Goal: Transaction & Acquisition: Obtain resource

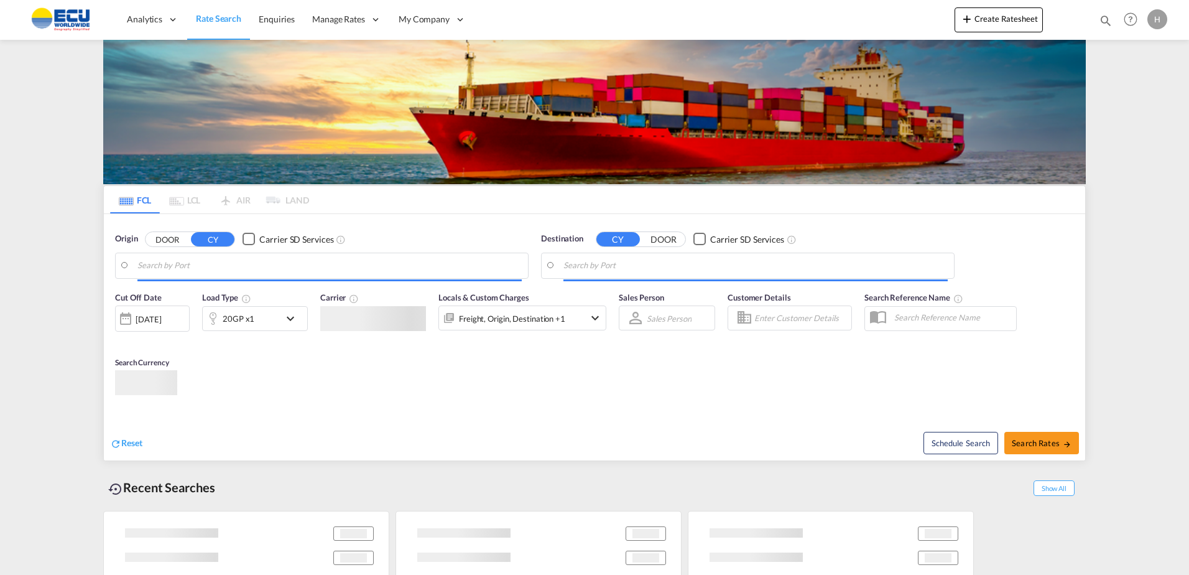
type input "[GEOGRAPHIC_DATA], [GEOGRAPHIC_DATA]"
type input "Nansha New port, CNNNP"
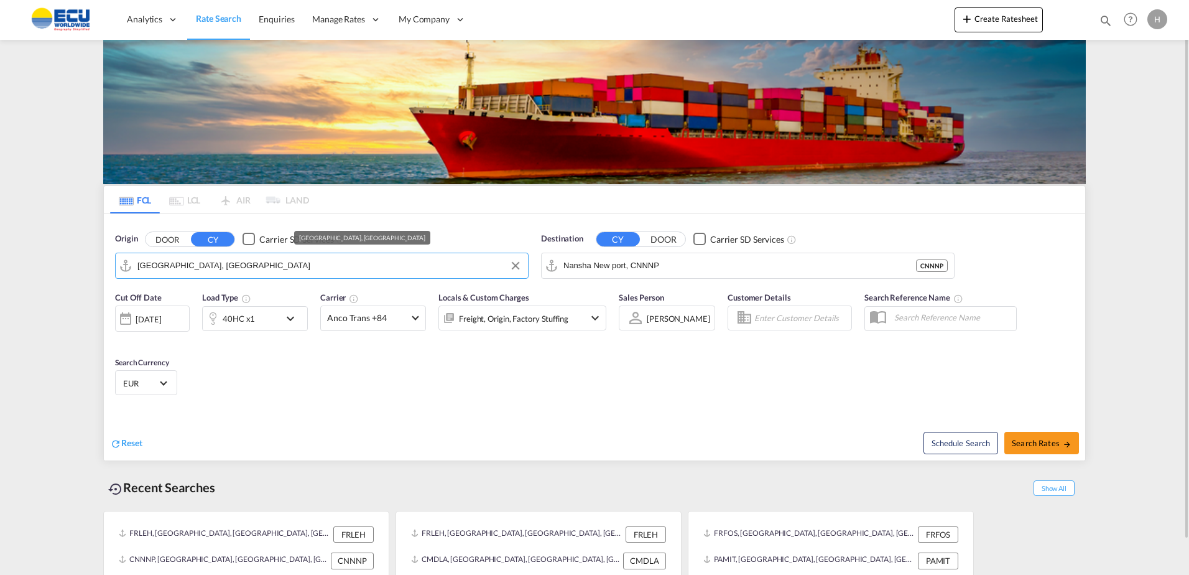
click at [377, 262] on input "[GEOGRAPHIC_DATA], [GEOGRAPHIC_DATA]" at bounding box center [329, 265] width 384 height 19
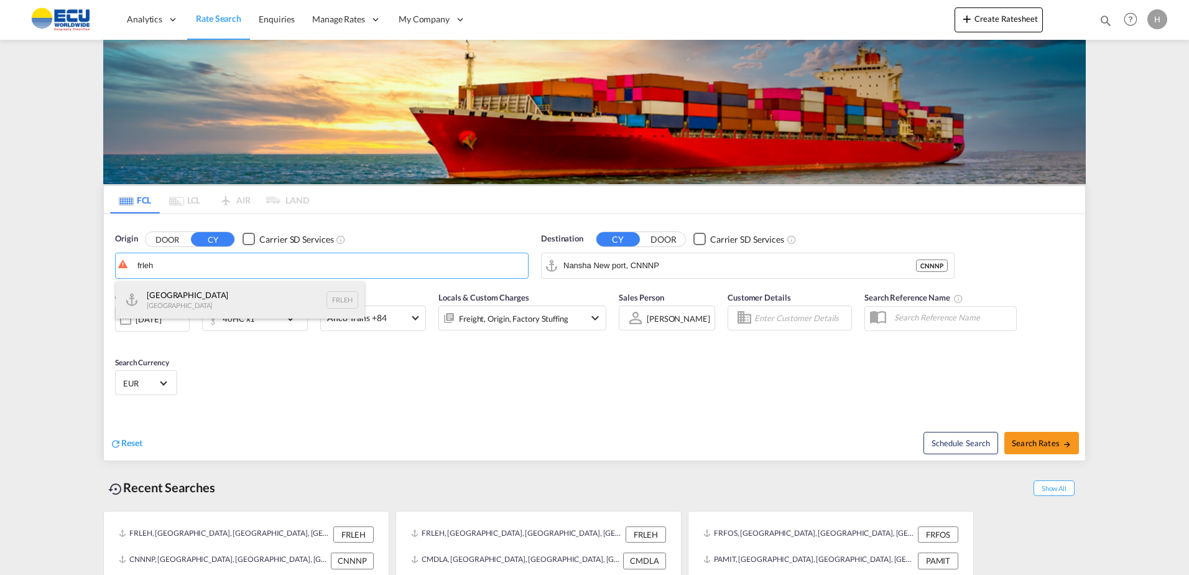
click at [196, 289] on div "Le Havre [GEOGRAPHIC_DATA] FRLEH" at bounding box center [240, 299] width 249 height 37
type input "[GEOGRAPHIC_DATA], [GEOGRAPHIC_DATA]"
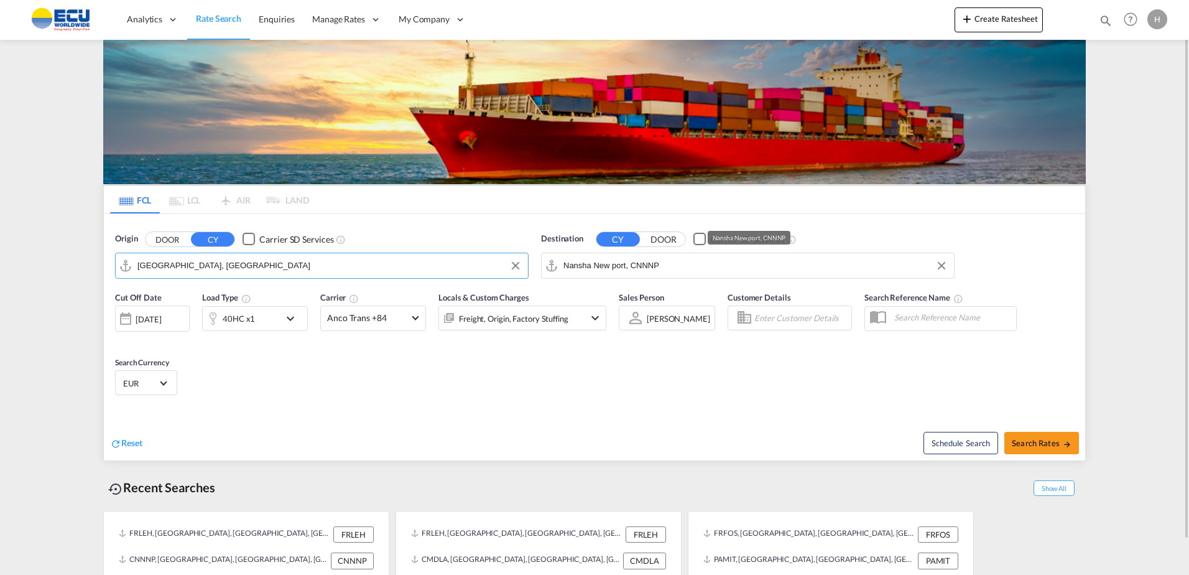
click at [664, 272] on input "Nansha New port, CNNNP" at bounding box center [755, 265] width 384 height 19
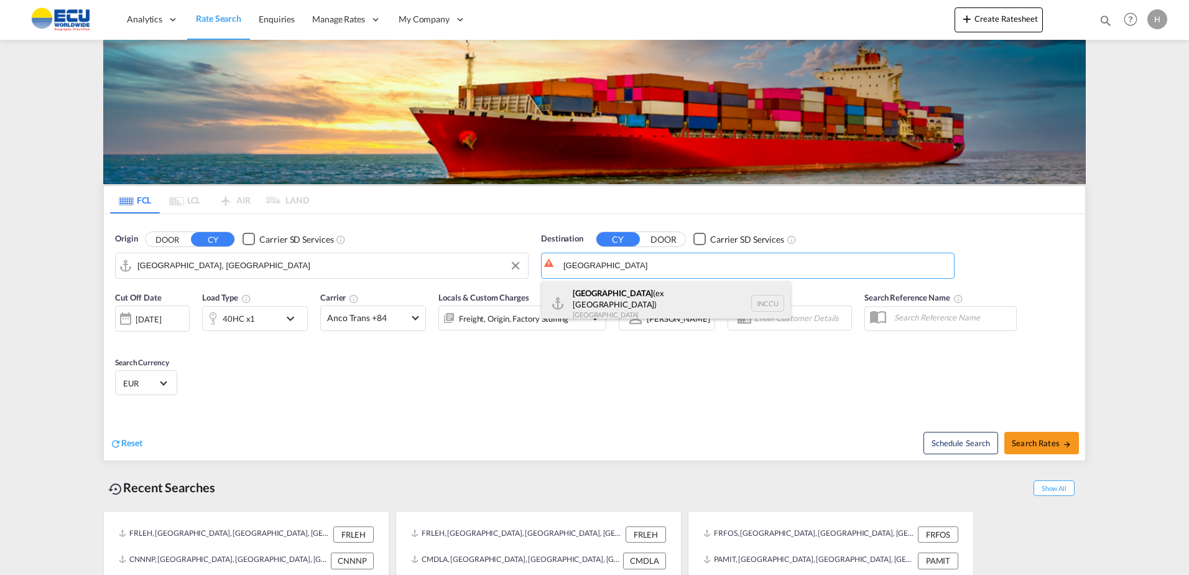
click at [633, 301] on div "[GEOGRAPHIC_DATA] (ex [GEOGRAPHIC_DATA]) [GEOGRAPHIC_DATA] INCCU" at bounding box center [666, 303] width 249 height 45
type input "[GEOGRAPHIC_DATA] (ex [GEOGRAPHIC_DATA]), INCCU"
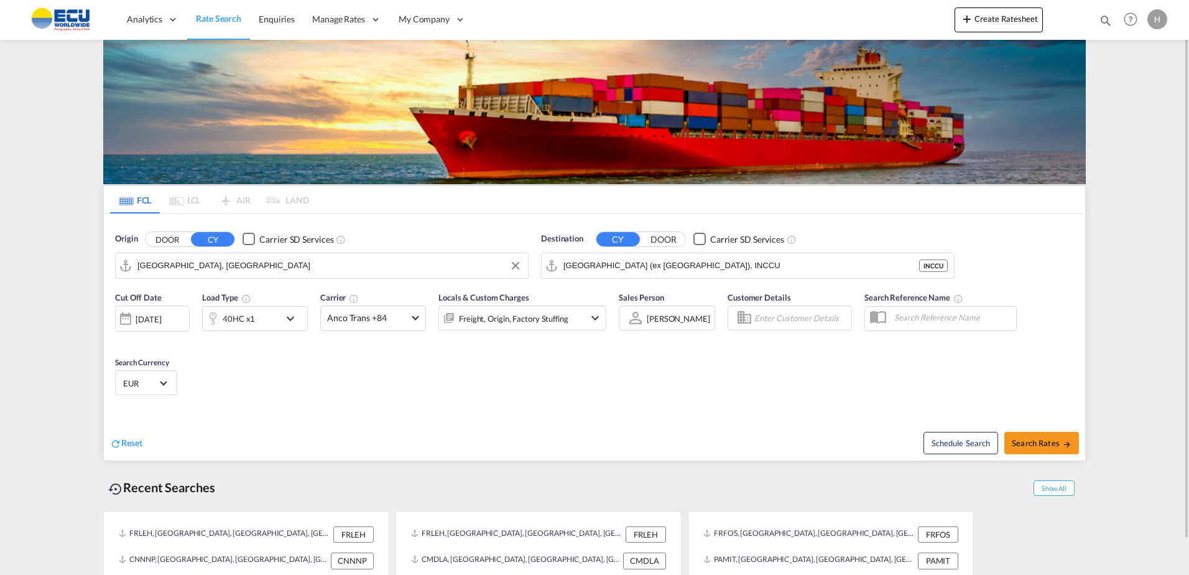
click at [270, 312] on div "40HC x1" at bounding box center [241, 318] width 77 height 25
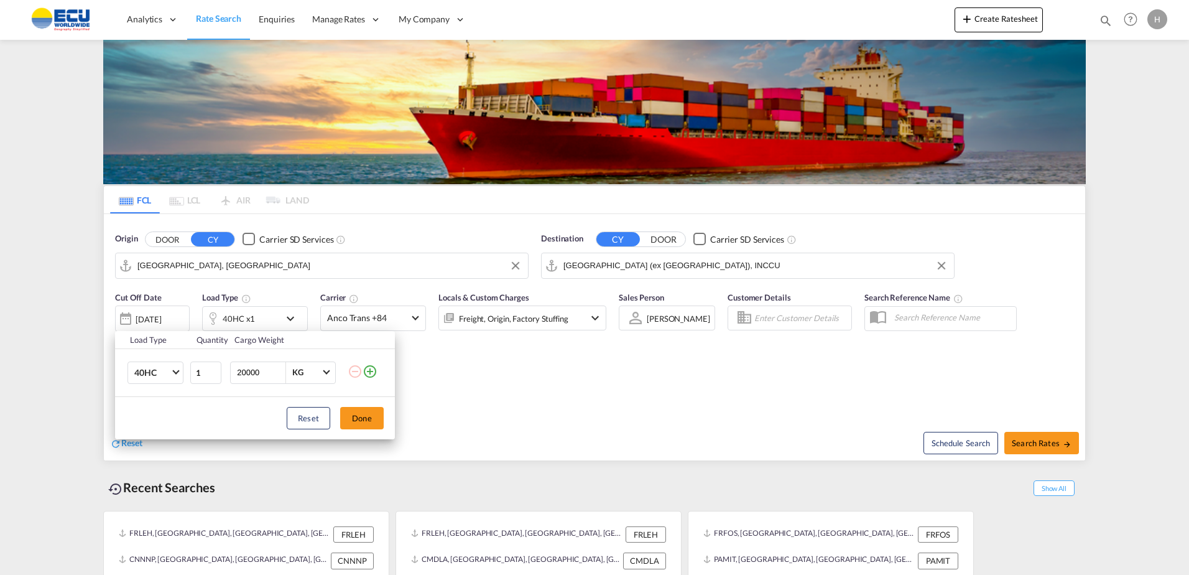
click at [637, 402] on div "Load Type Quantity Cargo Weight 40HC 20GP 40GP 40HC 45HC 20RE 40RE 40HR 20OT 40…" at bounding box center [594, 287] width 1189 height 575
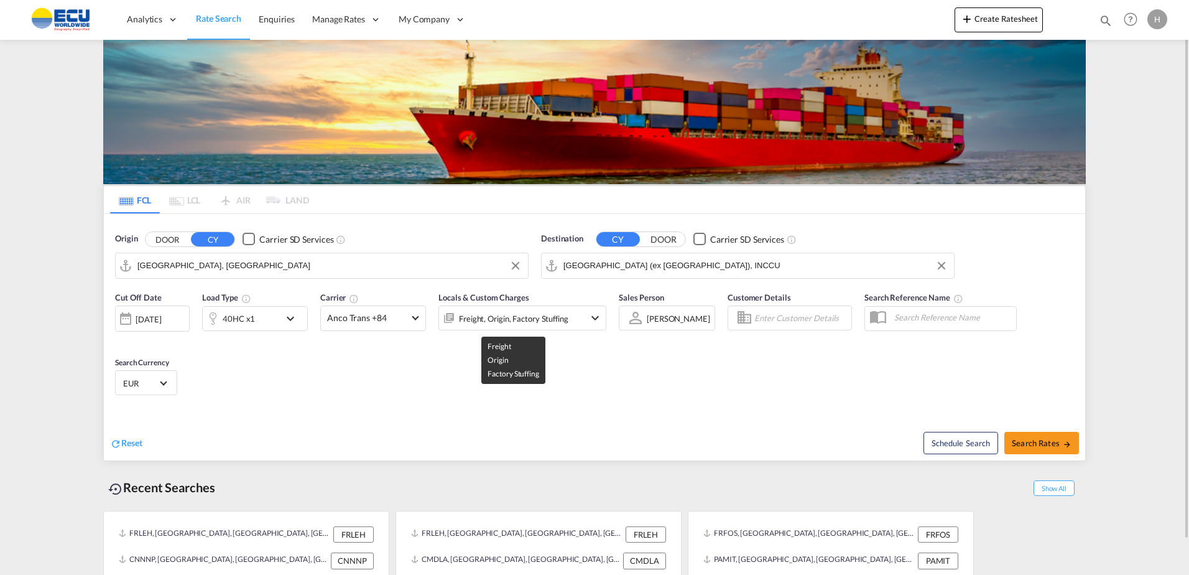
click at [499, 314] on div "Freight, Origin, Factory Stuffing" at bounding box center [513, 318] width 109 height 17
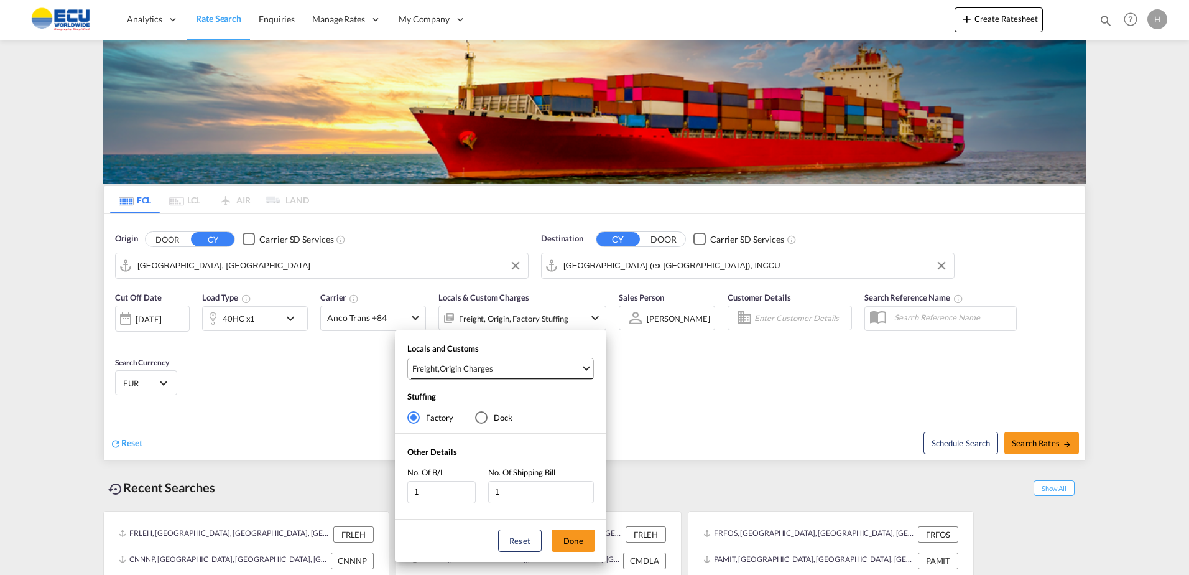
click at [543, 378] on md-select-value "Freight , Origin Charges" at bounding box center [502, 368] width 182 height 21
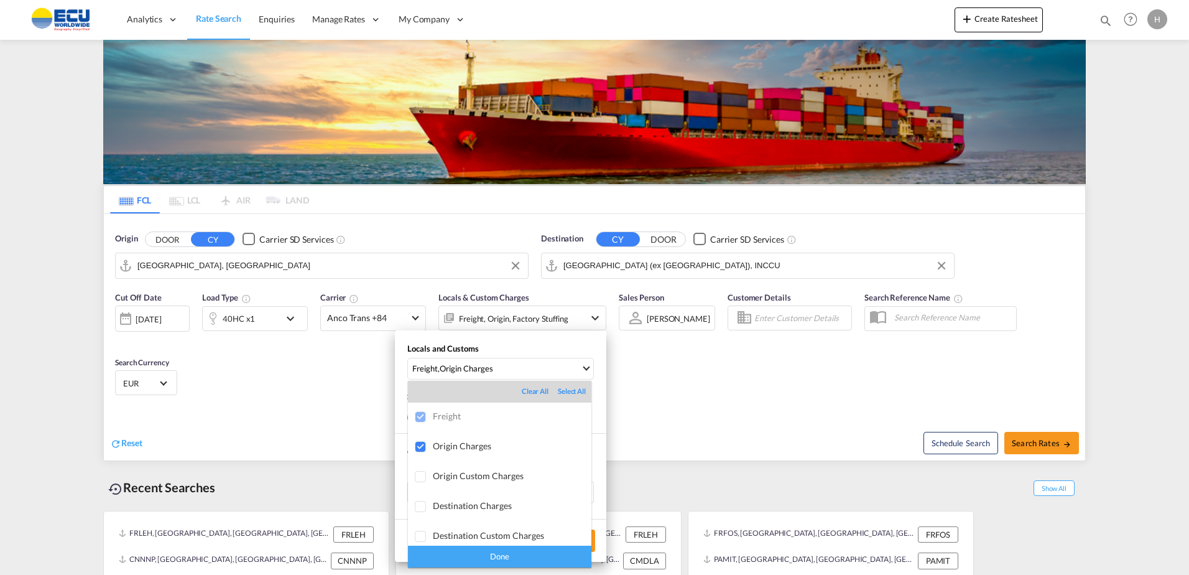
drag, startPoint x: 703, startPoint y: 422, endPoint x: 517, endPoint y: 405, distance: 186.7
click at [697, 422] on md-backdrop at bounding box center [594, 287] width 1189 height 575
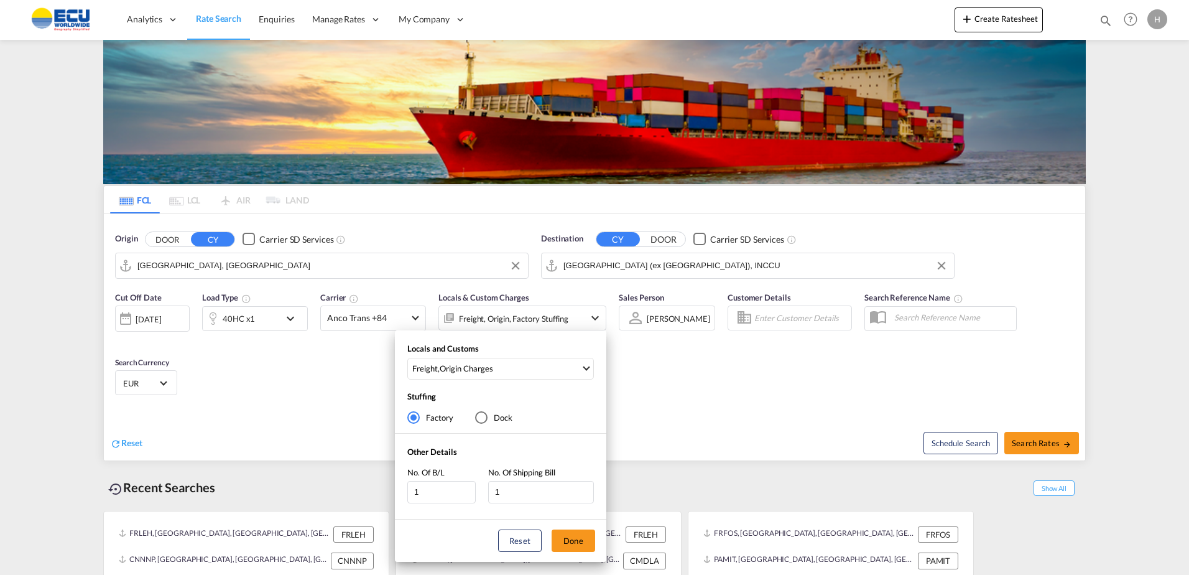
click at [383, 327] on div "Locals and Customs Freight , Origin Charges Stuffing Factory Dock Other Details…" at bounding box center [594, 287] width 1189 height 575
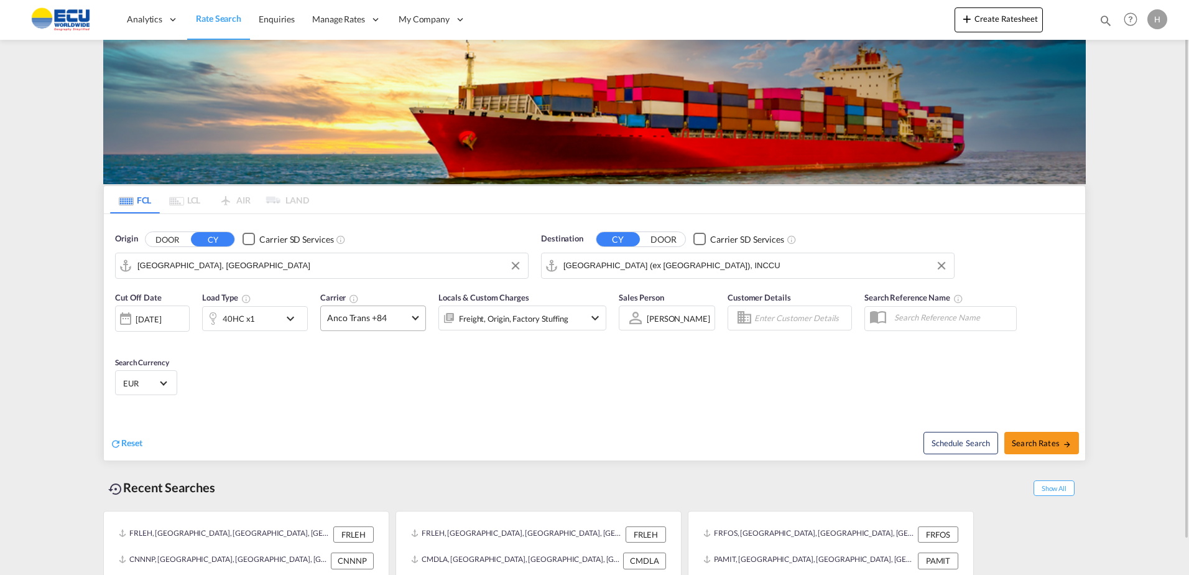
click at [382, 323] on span "Anco Trans +84" at bounding box center [367, 318] width 81 height 12
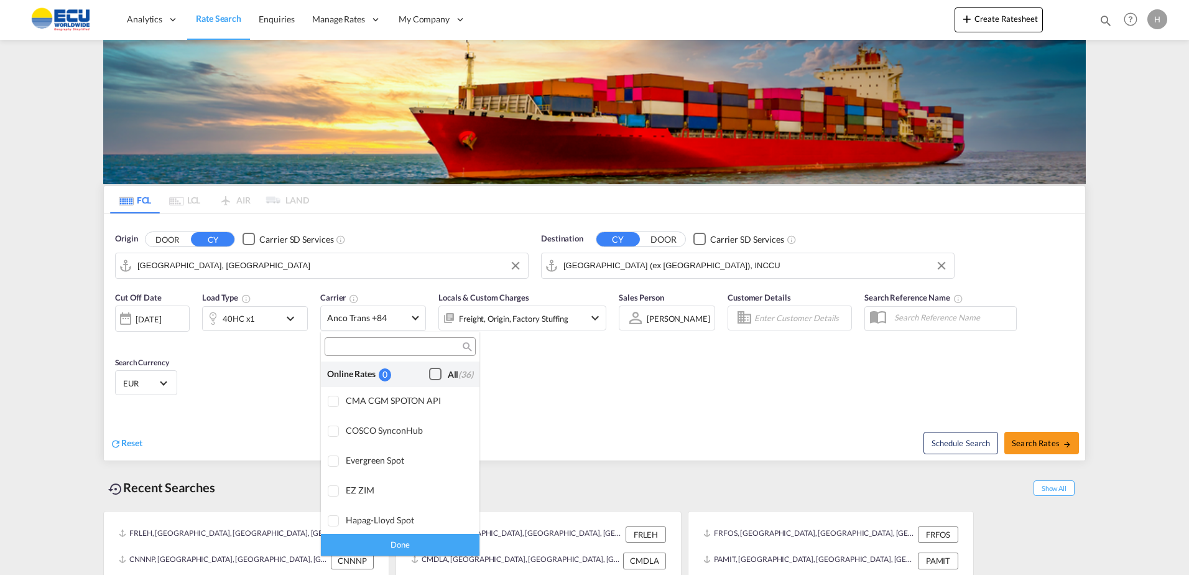
click at [448, 374] on div "All (36)" at bounding box center [460, 374] width 25 height 12
click at [447, 540] on div "Done" at bounding box center [400, 545] width 159 height 22
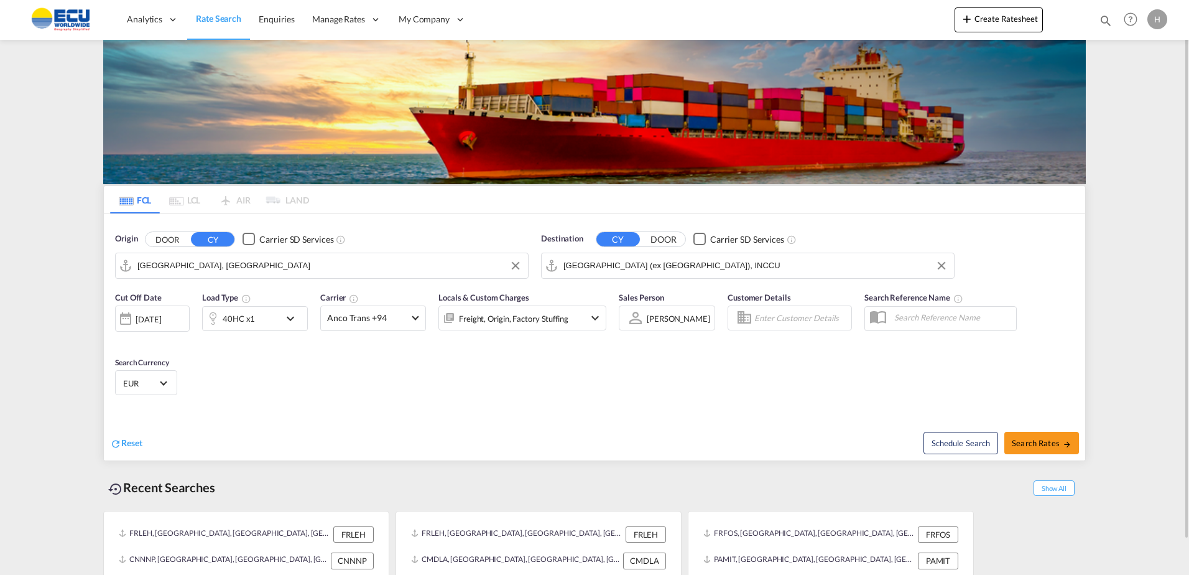
drag, startPoint x: 646, startPoint y: 389, endPoint x: 729, endPoint y: 367, distance: 86.1
click at [647, 389] on div "Cut Off Date [DATE] [DATE] Load Type 40HC x1 Carrier Anco Trans +94 Locals & Cu…" at bounding box center [594, 345] width 981 height 121
click at [1055, 438] on span "Search Rates" at bounding box center [1042, 443] width 60 height 10
type input "FRLEH to INCCU / [DATE]"
